Goal: Task Accomplishment & Management: Manage account settings

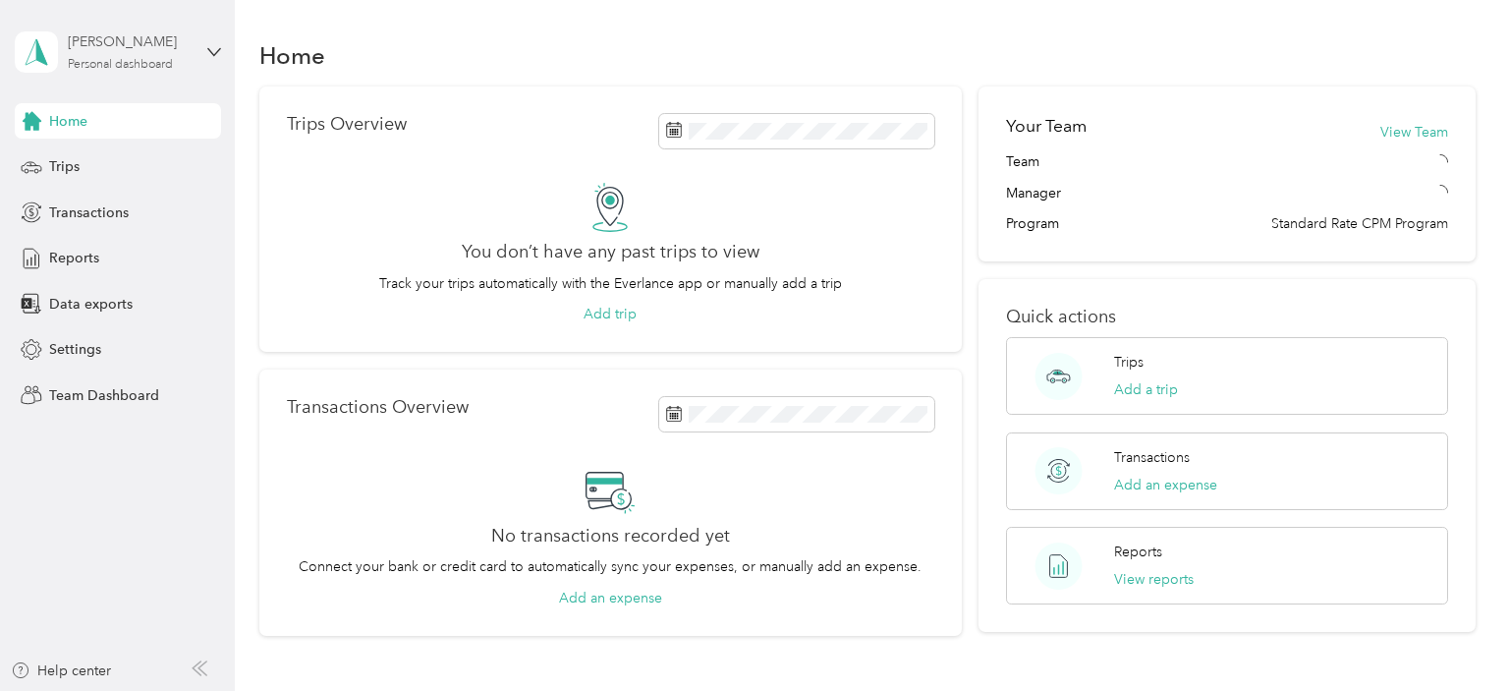
click at [141, 70] on div "Personal dashboard" at bounding box center [120, 65] width 105 height 12
click at [128, 163] on div "Team dashboard" at bounding box center [221, 156] width 386 height 34
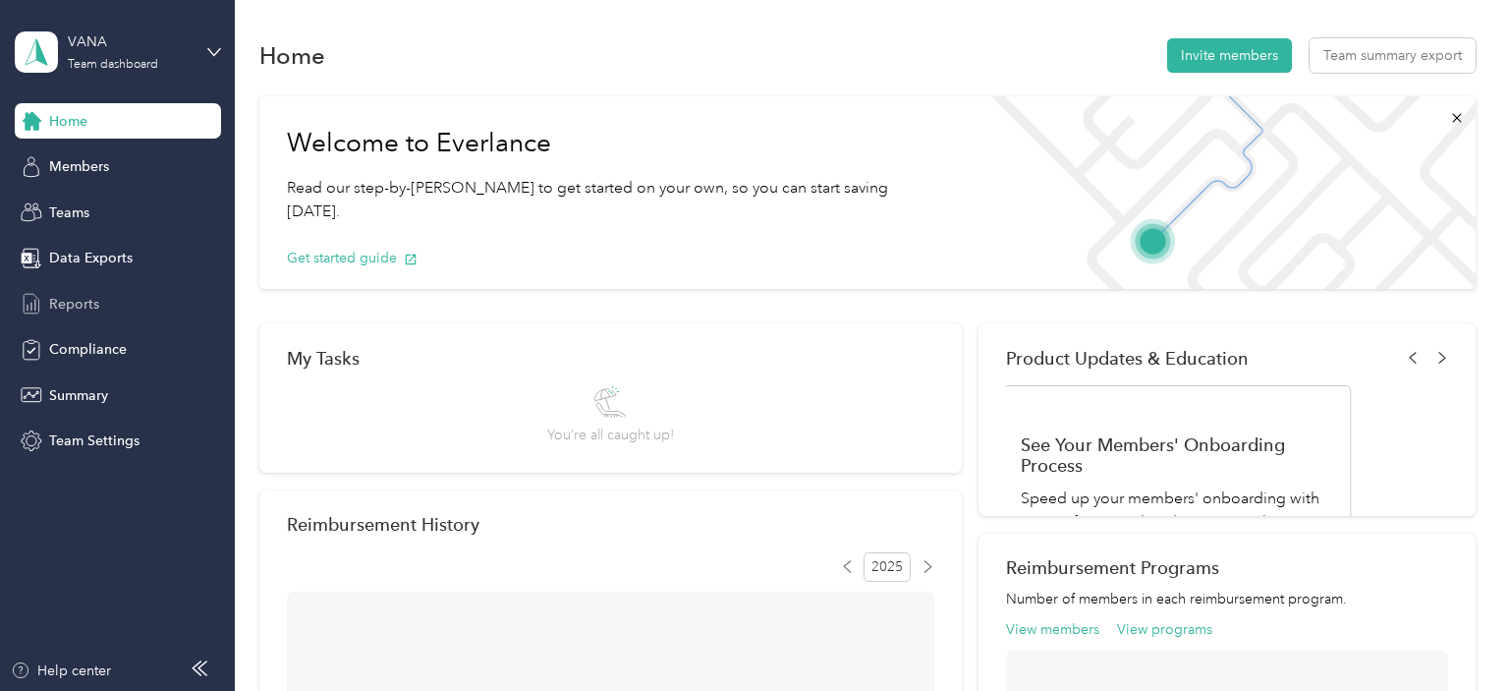
click at [95, 305] on span "Reports" at bounding box center [74, 304] width 50 height 21
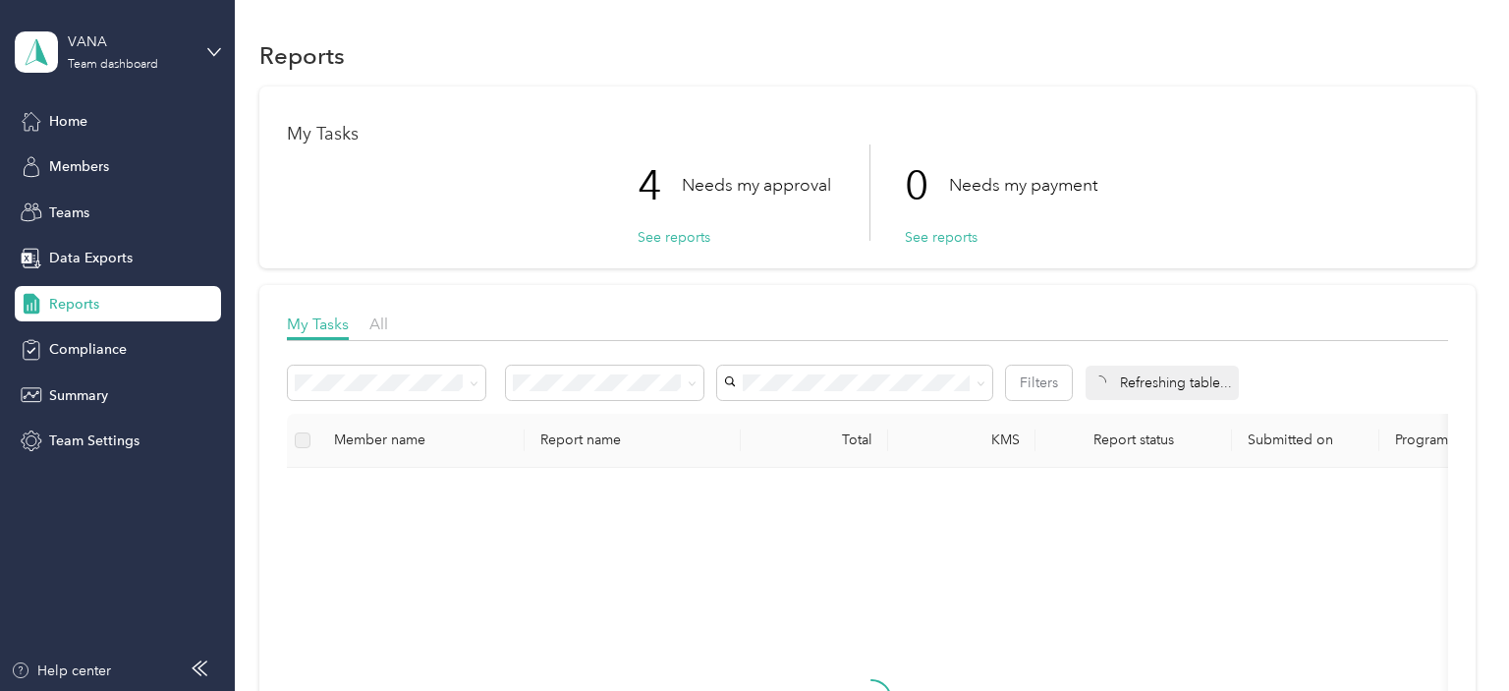
click at [623, 283] on div "My Tasks 4 Needs my approval See reports 0 Needs my payment See reports My Task…" at bounding box center [867, 540] width 1216 height 909
drag, startPoint x: 678, startPoint y: 238, endPoint x: 859, endPoint y: 270, distance: 184.6
click at [683, 238] on button "See reports" at bounding box center [673, 237] width 73 height 21
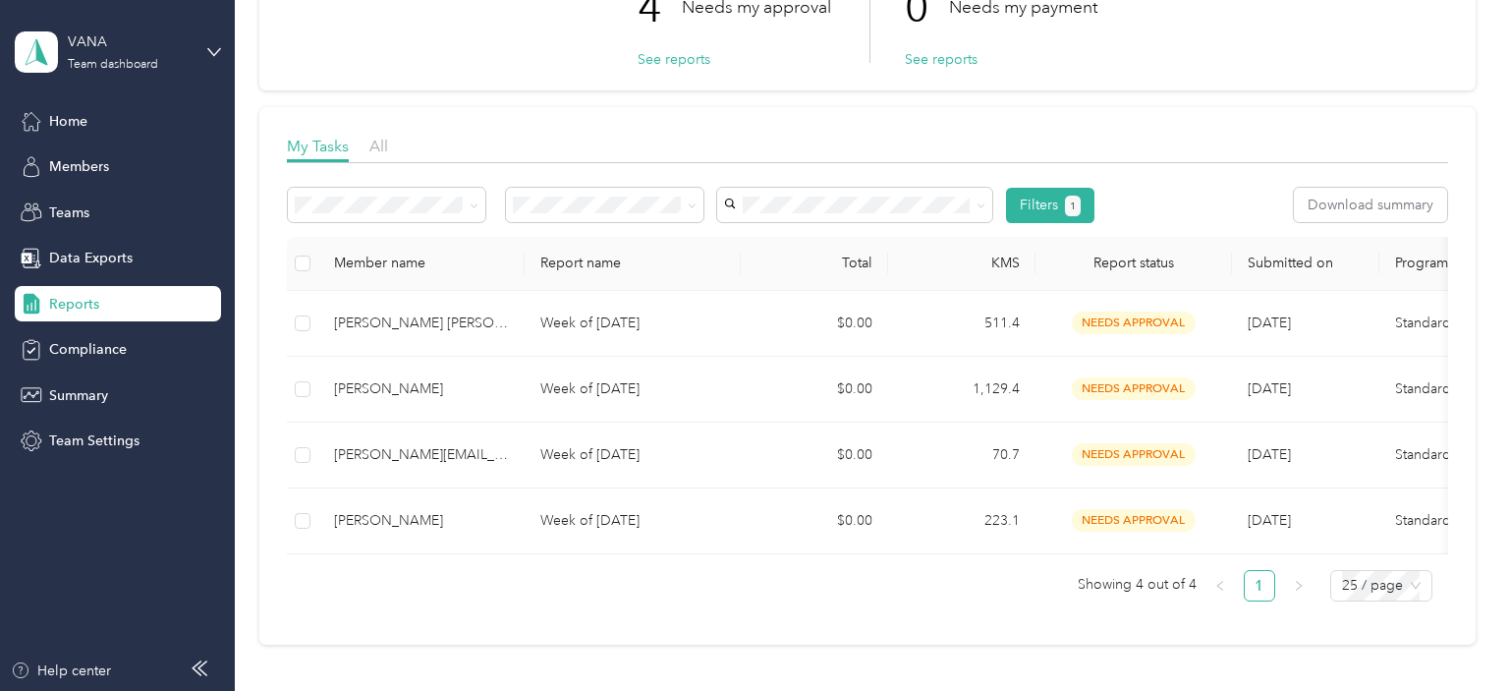
scroll to position [198, 0]
